Goal: Information Seeking & Learning: Find specific fact

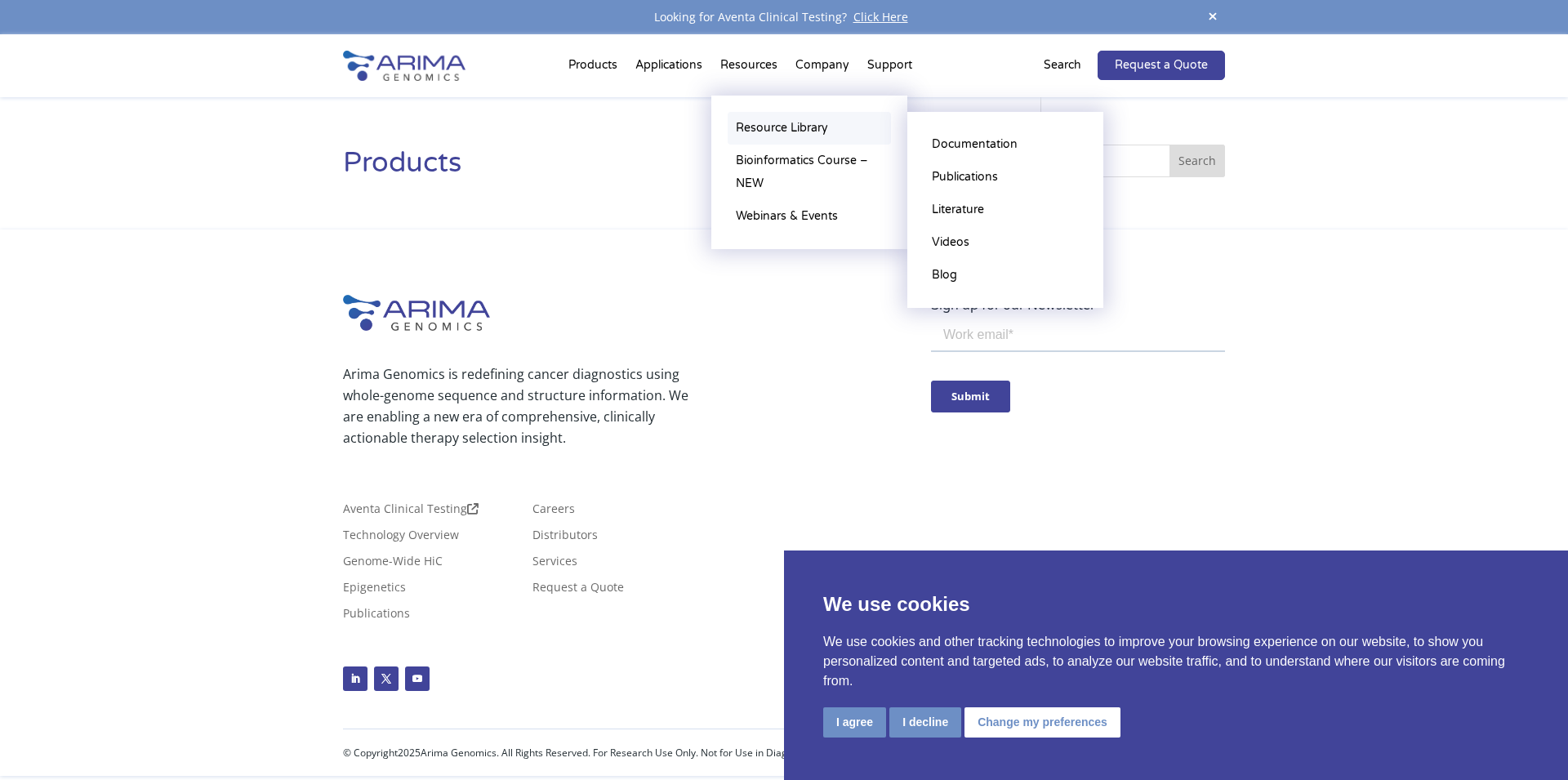
click at [766, 125] on link "Resource Library" at bounding box center [809, 128] width 163 height 33
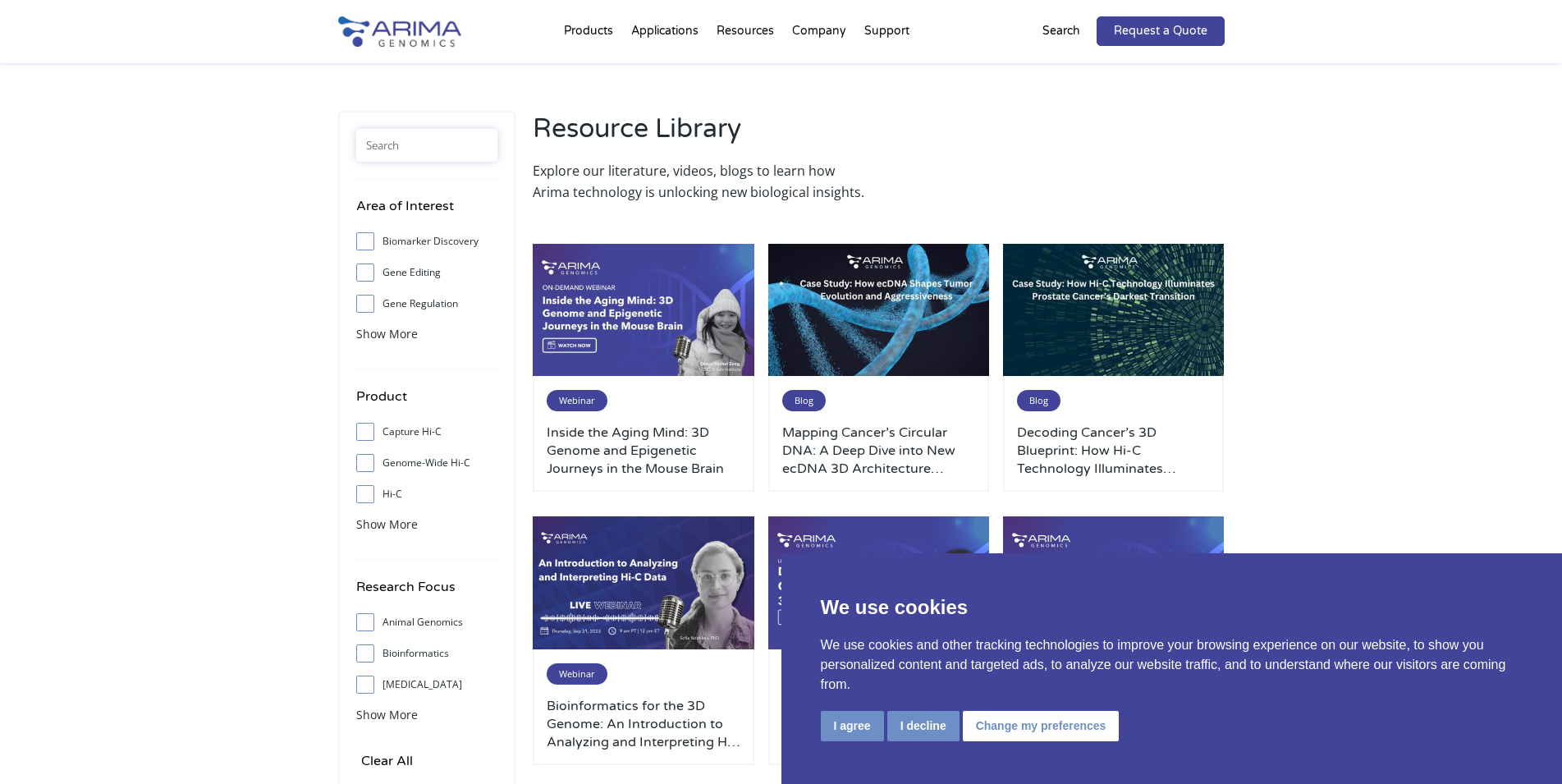
click at [422, 141] on input "text" at bounding box center [426, 145] width 141 height 33
click at [470, 147] on input "text" at bounding box center [426, 145] width 141 height 33
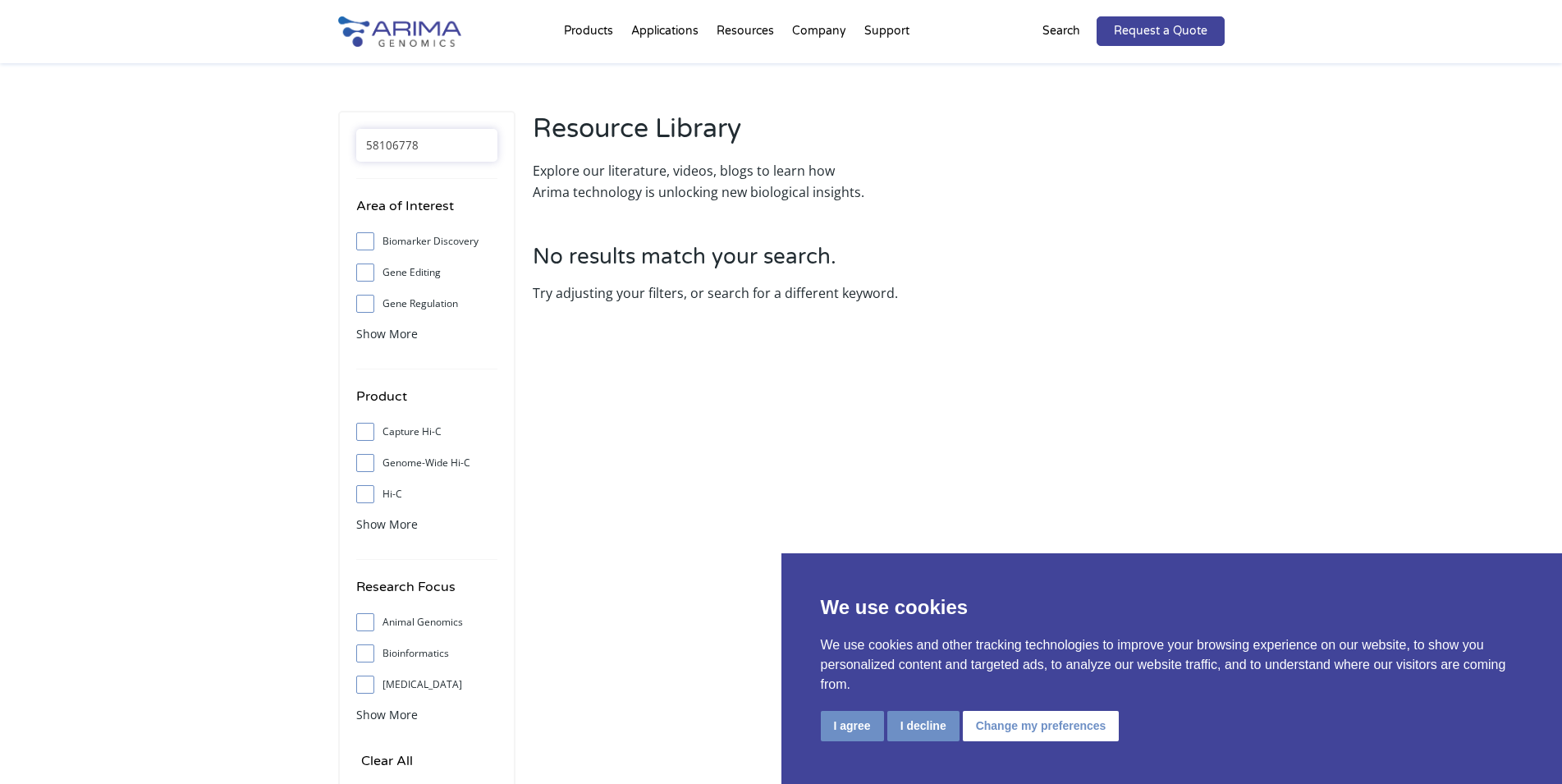
click at [435, 143] on input "58106778" at bounding box center [426, 145] width 141 height 33
type input "5"
